Goal: Information Seeking & Learning: Learn about a topic

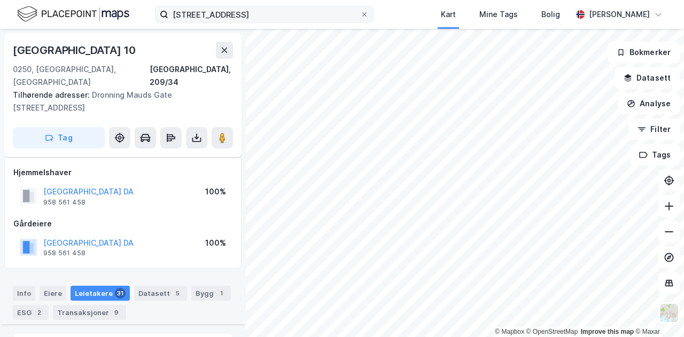
scroll to position [644, 0]
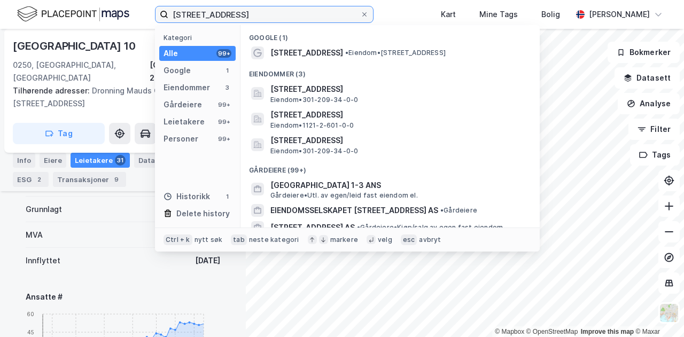
drag, startPoint x: 277, startPoint y: 12, endPoint x: 147, endPoint y: 11, distance: 131.0
click at [147, 11] on div "[STREET_ADDRESS] Kategori Alle 99+ Google 1 Eiendommer 3 Gårdeiere 99+ Leietake…" at bounding box center [342, 14] width 684 height 29
paste input "[STREET_ADDRESS]"
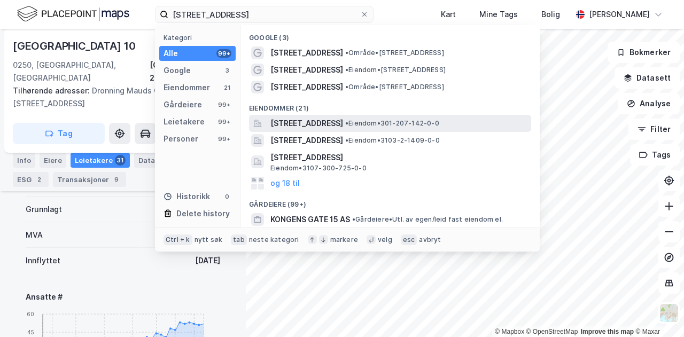
click at [320, 117] on span "[STREET_ADDRESS]" at bounding box center [307, 123] width 73 height 13
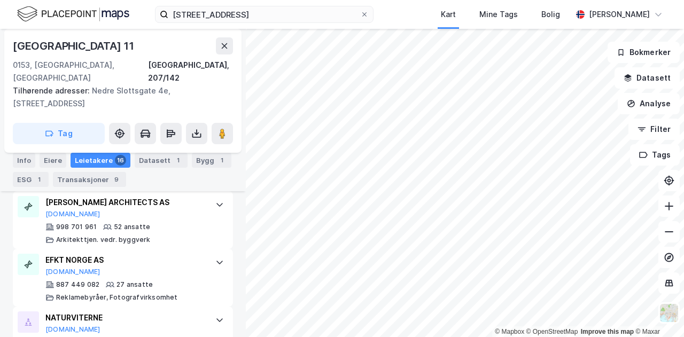
scroll to position [287, 0]
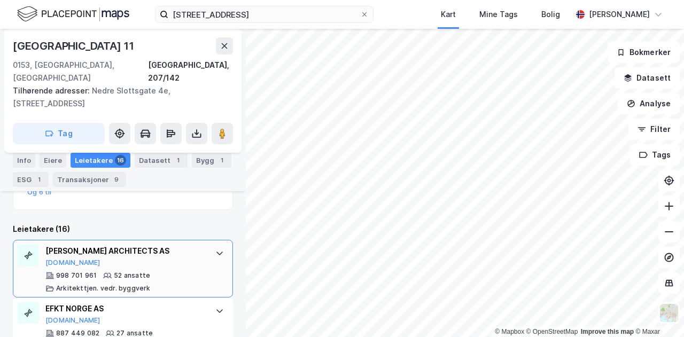
click at [185, 245] on div "[PERSON_NAME] ARCHITECTS AS" at bounding box center [124, 251] width 159 height 13
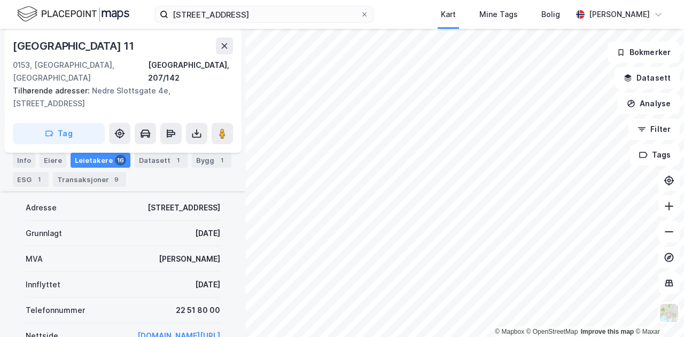
scroll to position [360, 0]
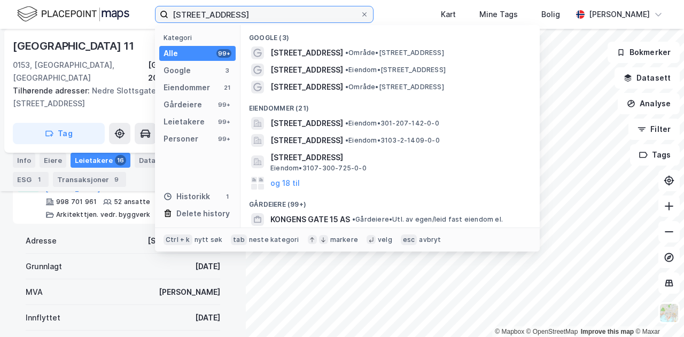
drag, startPoint x: 238, startPoint y: 14, endPoint x: 168, endPoint y: 13, distance: 70.6
click at [168, 13] on label "[STREET_ADDRESS]" at bounding box center [264, 14] width 219 height 17
paste input "[STREET_ADDRESS]"
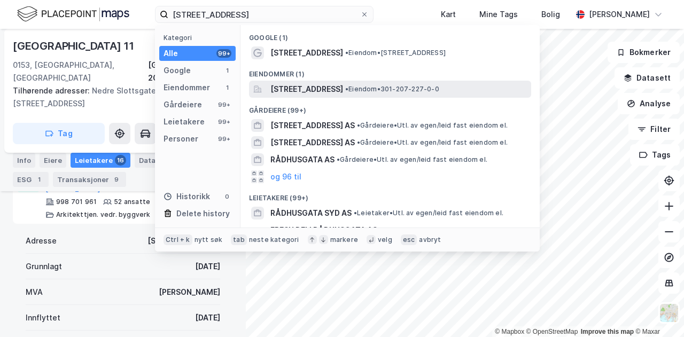
click at [324, 85] on span "[STREET_ADDRESS]" at bounding box center [307, 89] width 73 height 13
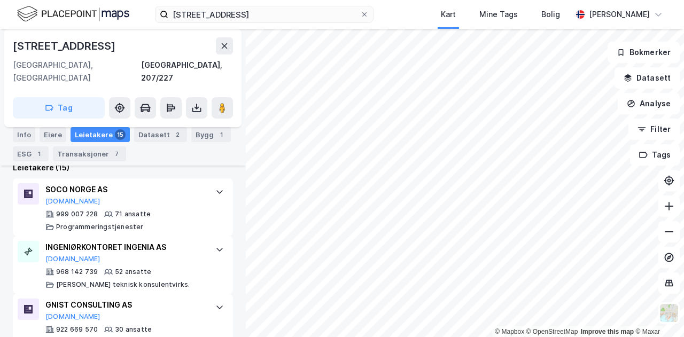
scroll to position [318, 0]
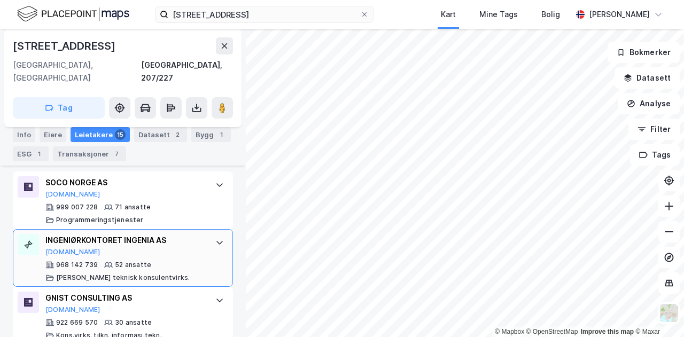
click at [211, 234] on div at bounding box center [219, 242] width 17 height 17
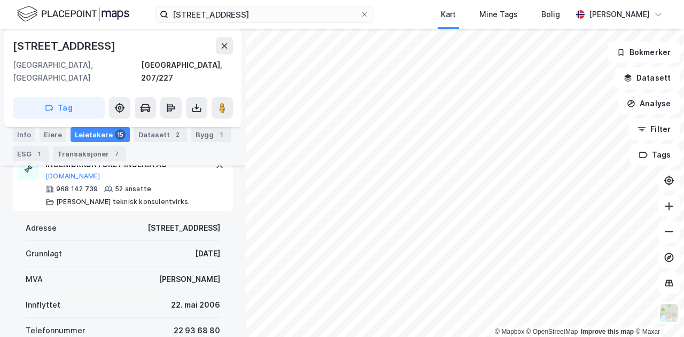
scroll to position [408, 0]
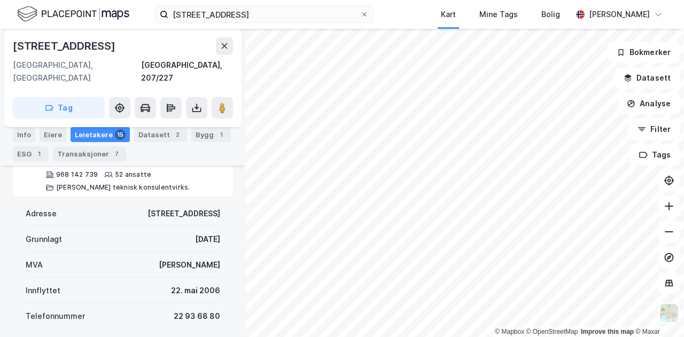
click at [75, 138] on div "Leietakere 15" at bounding box center [100, 134] width 59 height 15
click at [96, 129] on div "Leietakere 15" at bounding box center [100, 134] width 59 height 15
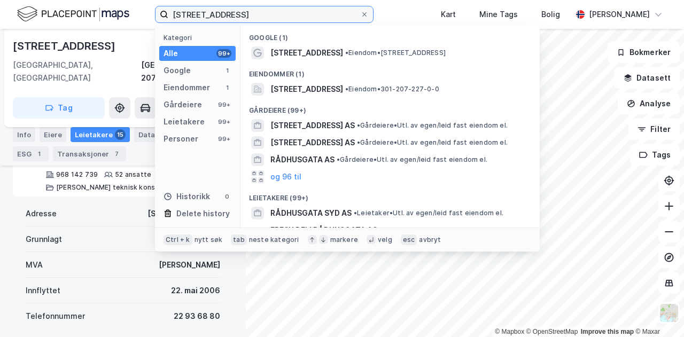
drag, startPoint x: 280, startPoint y: 16, endPoint x: 125, endPoint y: 13, distance: 155.6
click at [125, 13] on div "[STREET_ADDRESS] Kategori Alle 99+ Google 1 Eiendommer 1 Gårdeiere 99+ Leietake…" at bounding box center [342, 14] width 684 height 29
paste input "Youngstorget 3"
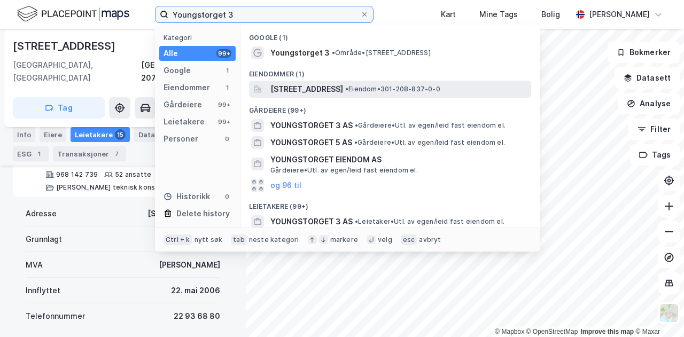
type input "Youngstorget 3"
click at [338, 86] on span "[STREET_ADDRESS]" at bounding box center [307, 89] width 73 height 13
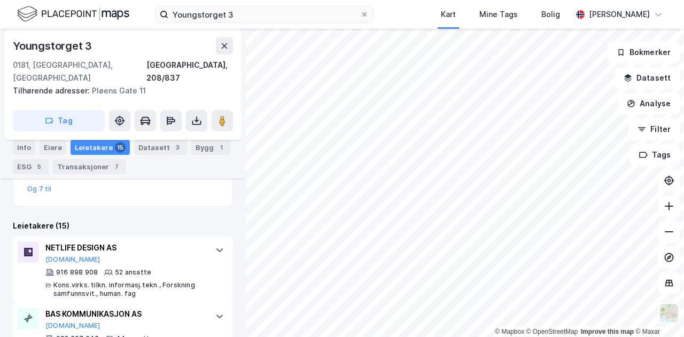
scroll to position [282, 0]
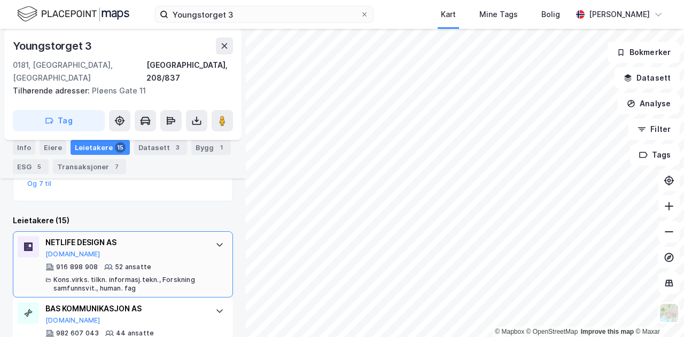
click at [215, 241] on icon at bounding box center [219, 245] width 9 height 9
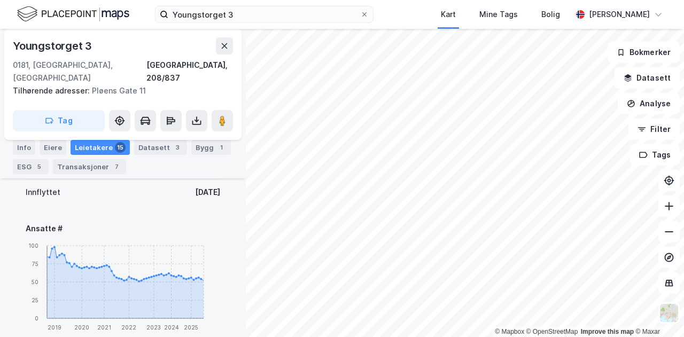
scroll to position [496, 0]
